Goal: Task Accomplishment & Management: Manage account settings

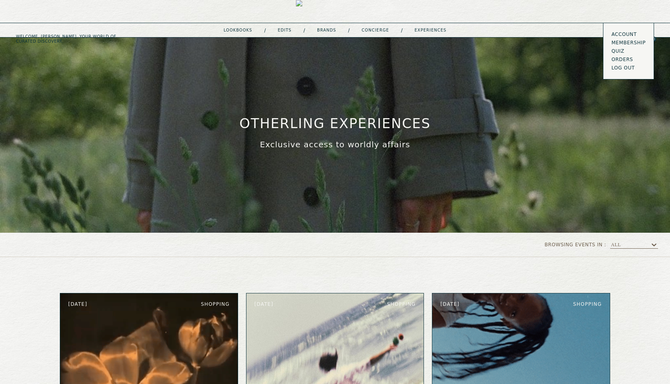
click at [625, 65] on button "LOG OUT" at bounding box center [623, 68] width 24 height 6
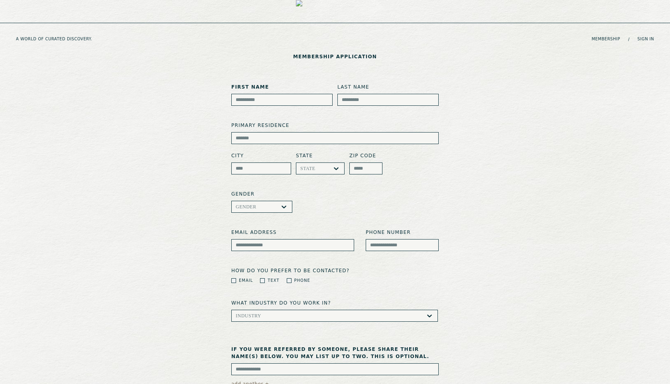
click at [332, 12] on img at bounding box center [335, 39] width 78 height 78
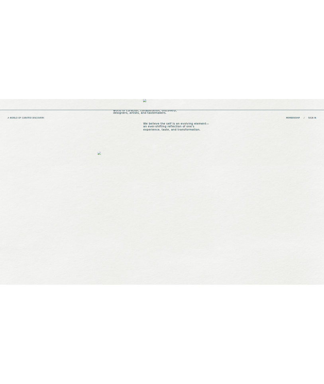
scroll to position [778, 0]
